Goal: Task Accomplishment & Management: Manage account settings

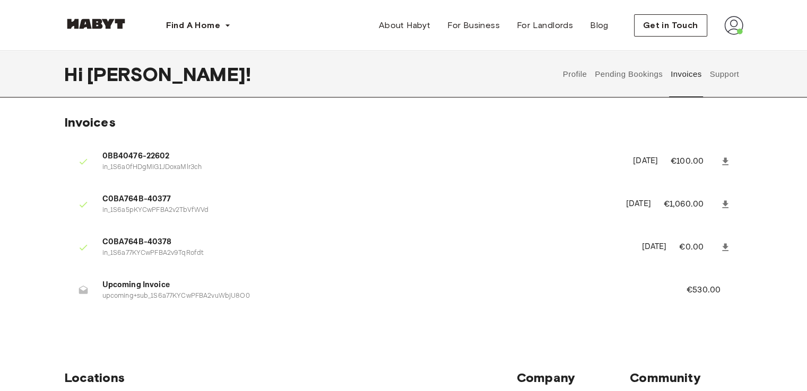
click at [637, 77] on button "Pending Bookings" at bounding box center [629, 74] width 71 height 47
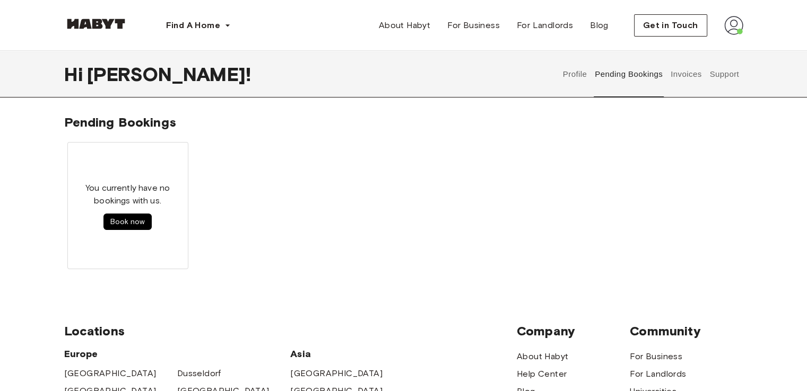
click at [577, 79] on button "Profile" at bounding box center [574, 74] width 27 height 47
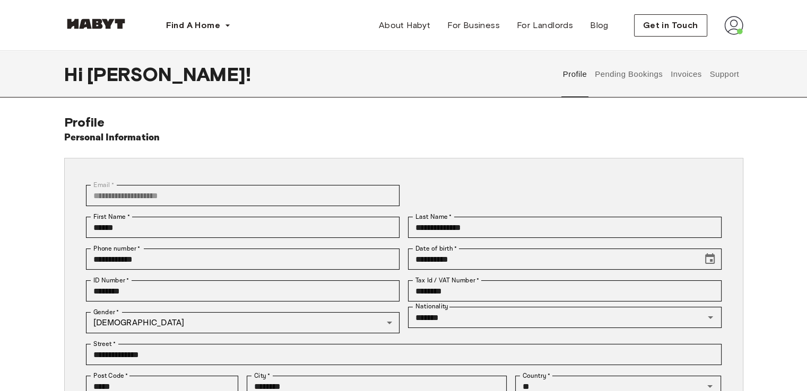
scroll to position [225, 0]
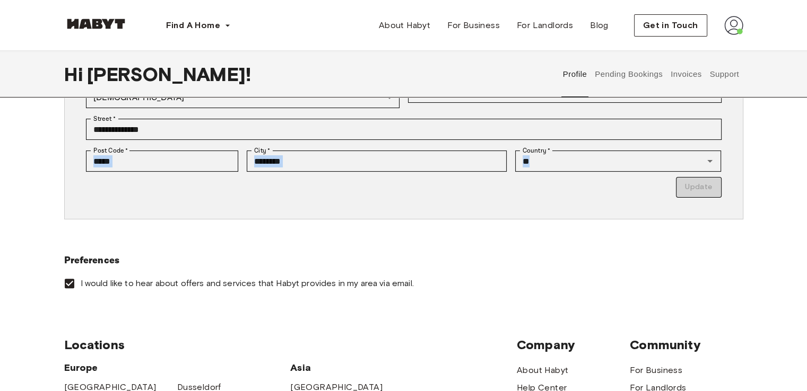
drag, startPoint x: 805, startPoint y: 170, endPoint x: 809, endPoint y: 120, distance: 50.6
click at [806, 120] on html "**********" at bounding box center [403, 283] width 807 height 1016
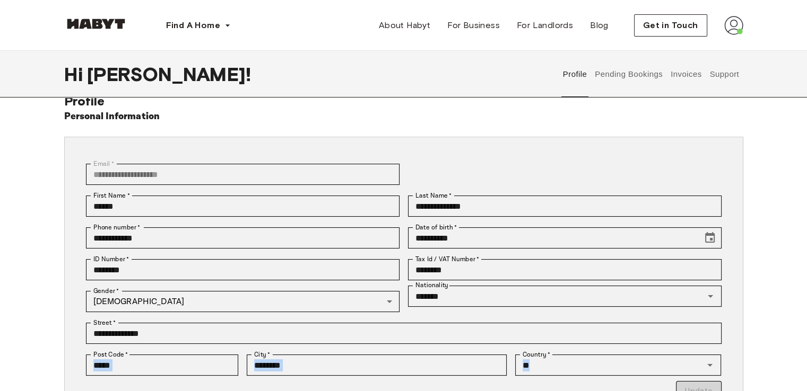
click at [687, 76] on button "Invoices" at bounding box center [685, 74] width 33 height 47
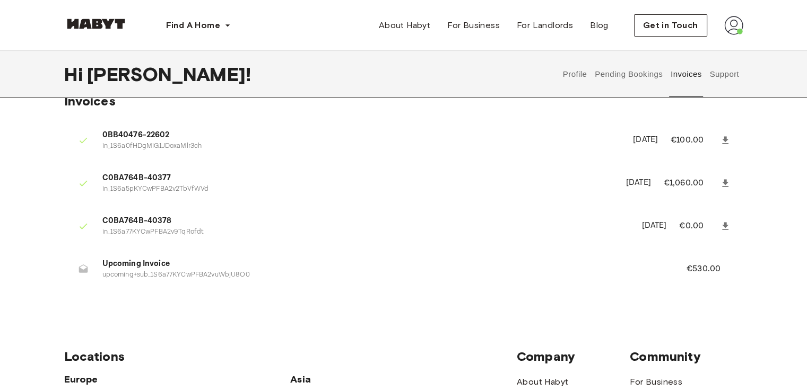
click at [645, 74] on button "Pending Bookings" at bounding box center [629, 74] width 71 height 47
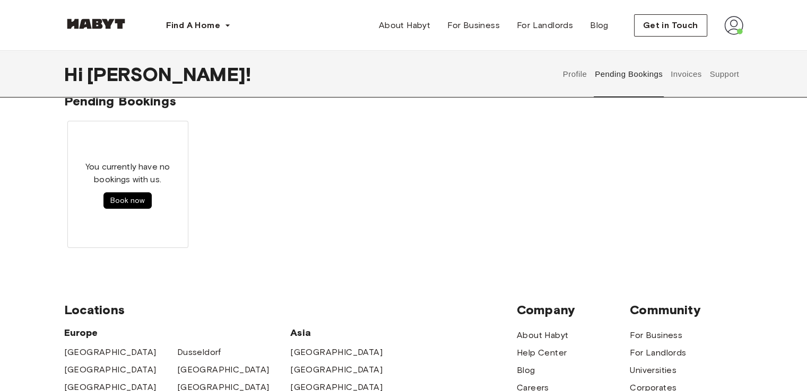
click at [589, 72] on div "Profile Pending Bookings Invoices Support" at bounding box center [651, 74] width 184 height 47
